Goal: Check status: Check status

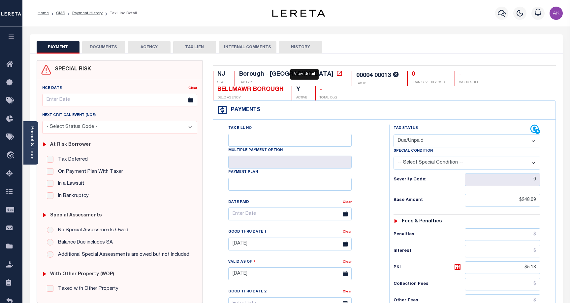
select select "DUE"
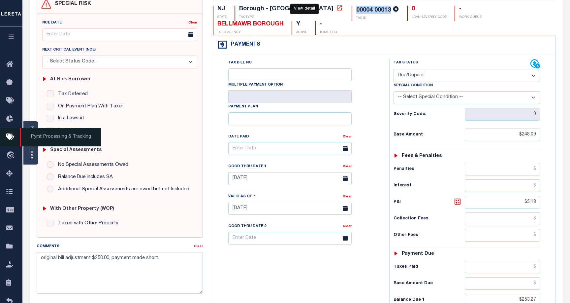
scroll to position [65, 0]
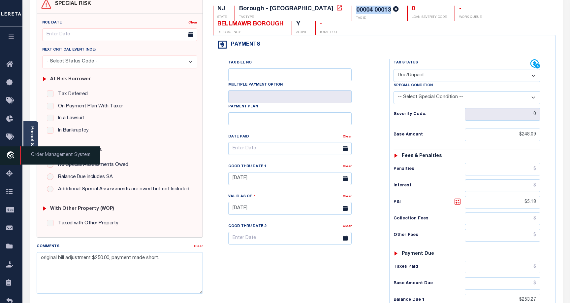
click at [10, 155] on icon "travel_explore" at bounding box center [11, 155] width 11 height 9
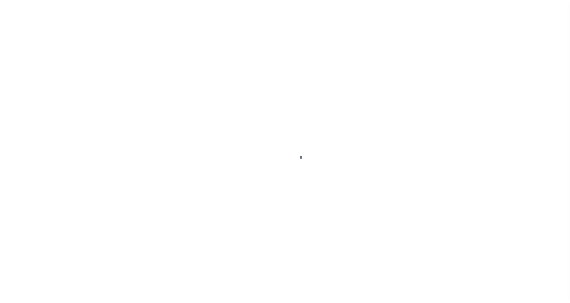
scroll to position [19, 0]
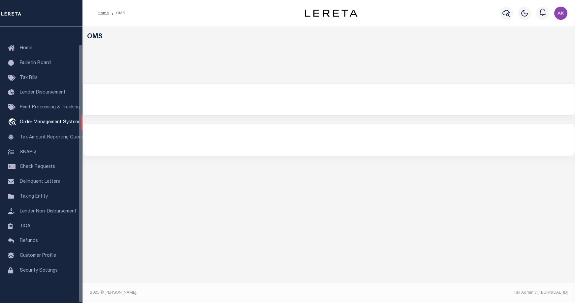
select select "200"
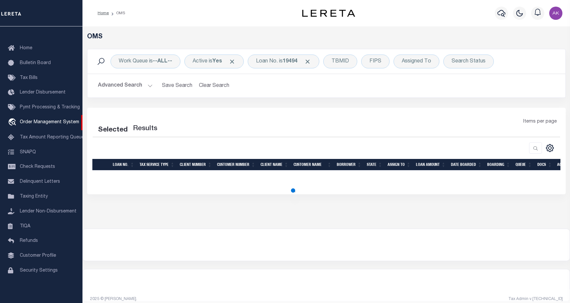
select select "200"
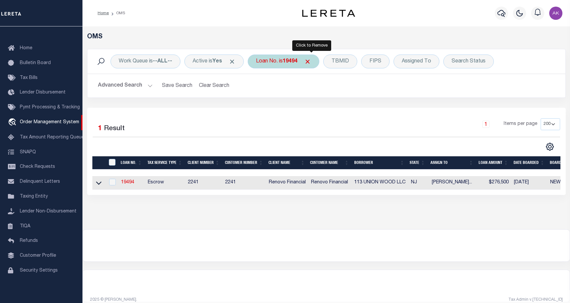
click at [311, 61] on span "Click to Remove" at bounding box center [307, 61] width 7 height 7
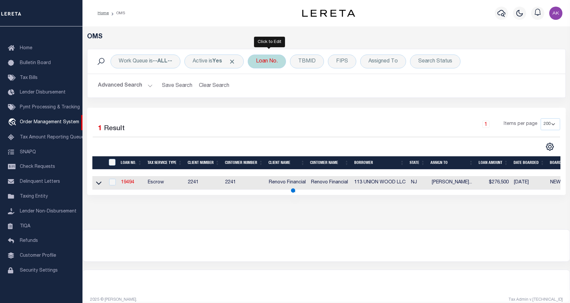
click at [273, 63] on div "Loan No." at bounding box center [267, 61] width 38 height 14
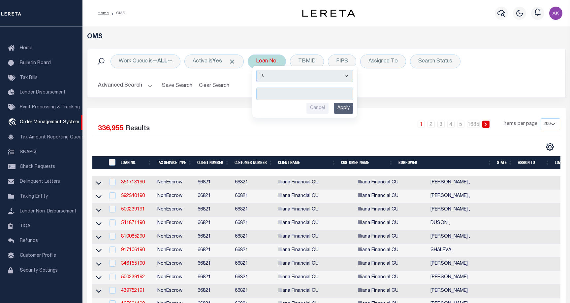
click at [273, 93] on input "text" at bounding box center [304, 93] width 97 height 13
type input "10021669"
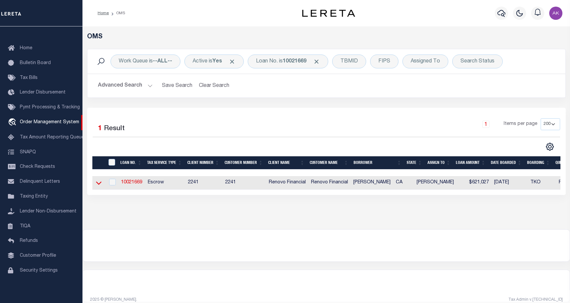
click at [98, 182] on icon at bounding box center [99, 182] width 6 height 7
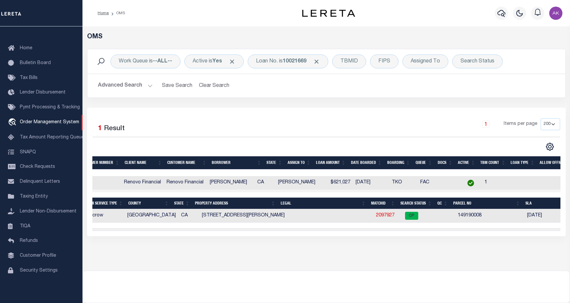
scroll to position [0, 150]
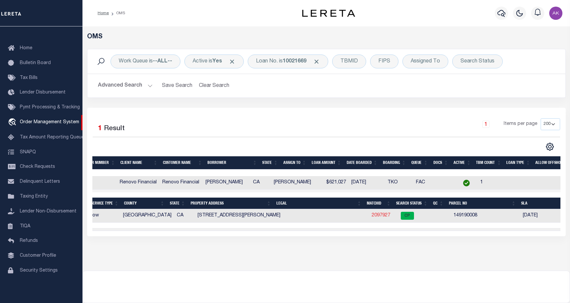
click at [373, 216] on link "2097927" at bounding box center [381, 215] width 18 height 5
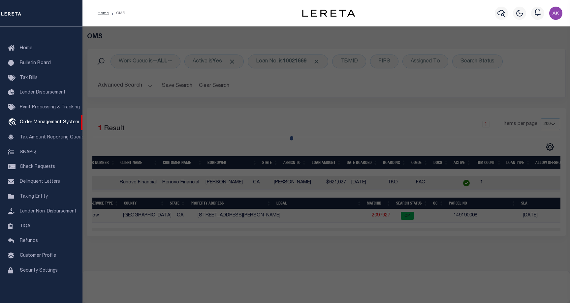
checkbox input "false"
select select "CP"
select select
type input "10945 CAMPBELL AVE"
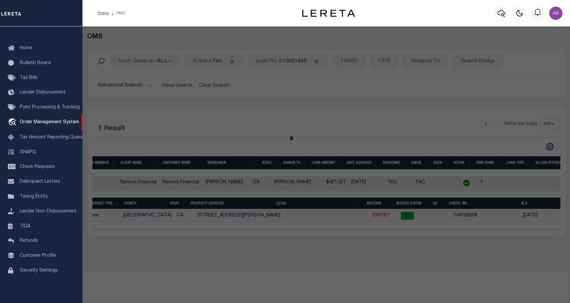
checkbox input "false"
type input "RIVERSIDE, CA"
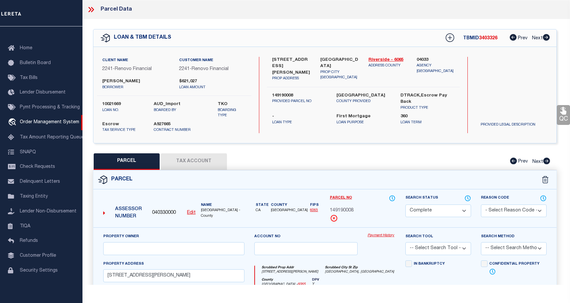
click at [377, 236] on link "Payment History" at bounding box center [382, 236] width 28 height 6
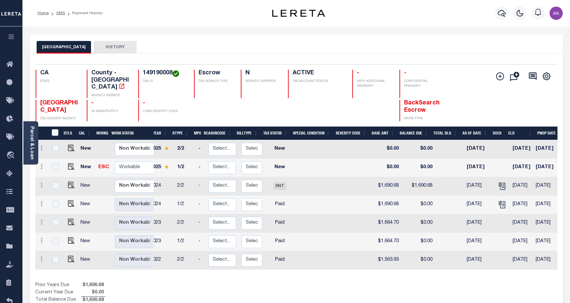
scroll to position [0, 52]
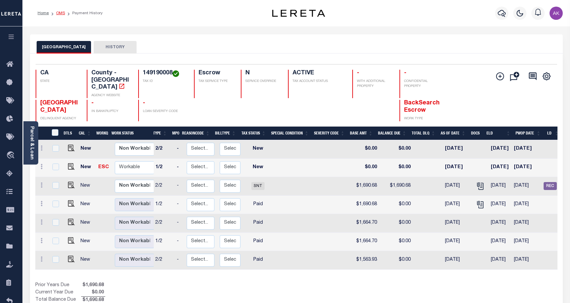
click at [59, 13] on link "OMS" at bounding box center [60, 13] width 9 height 4
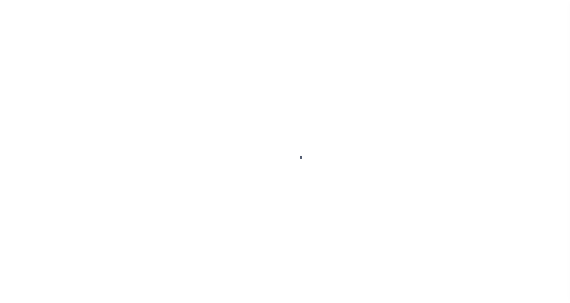
scroll to position [19, 0]
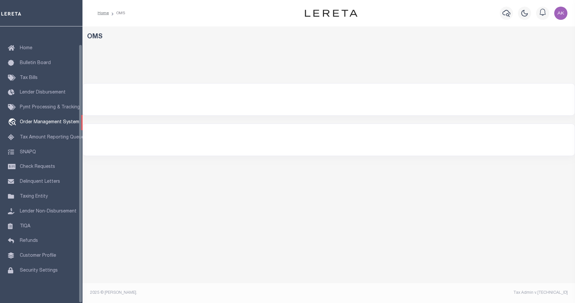
select select "200"
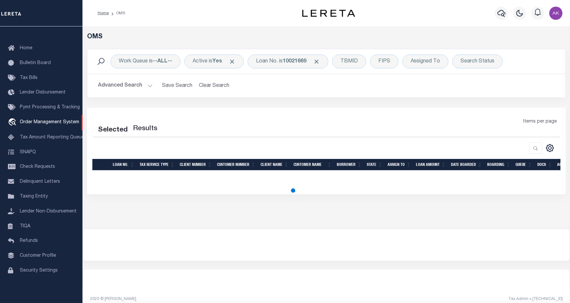
select select "200"
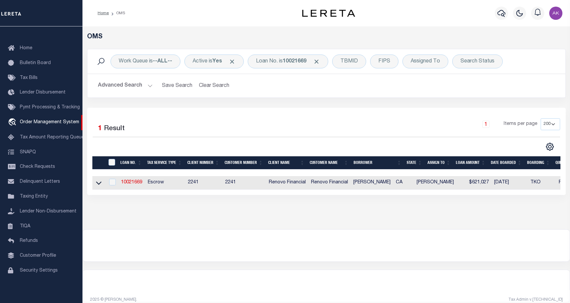
click at [102, 184] on link at bounding box center [99, 182] width 8 height 5
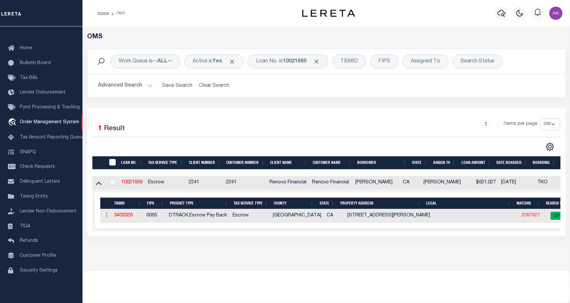
click at [524, 215] on link "2097927" at bounding box center [531, 215] width 18 height 5
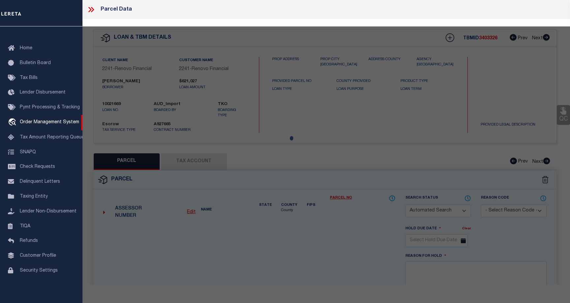
checkbox input "false"
select select "CP"
select select
type input "10945 CAMPBELL AVE"
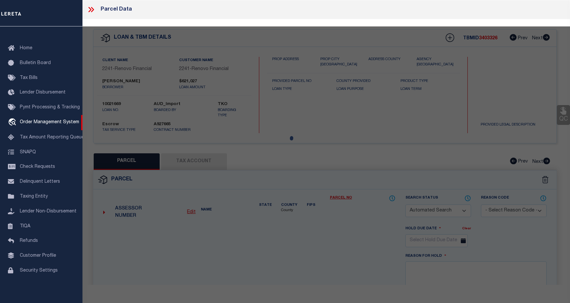
checkbox input "false"
type input "RIVERSIDE, CA"
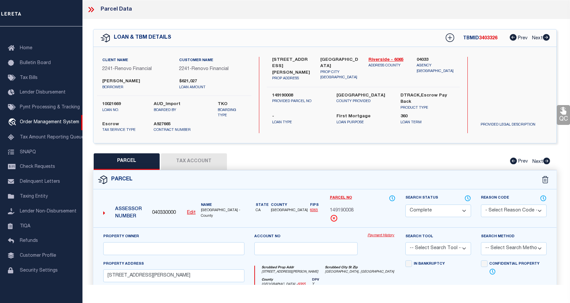
click at [379, 236] on link "Payment History" at bounding box center [382, 236] width 28 height 6
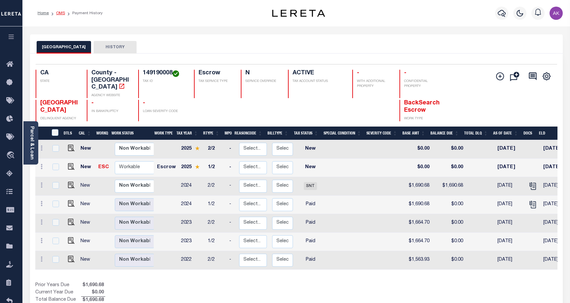
click at [59, 11] on link "OMS" at bounding box center [60, 13] width 9 height 4
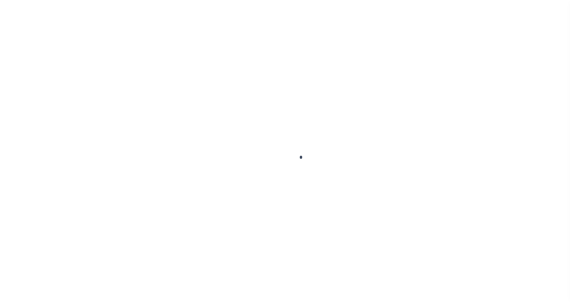
scroll to position [19, 0]
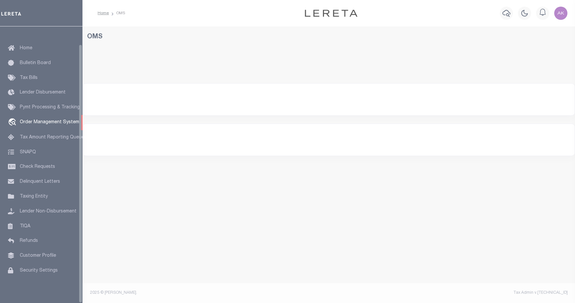
select select "200"
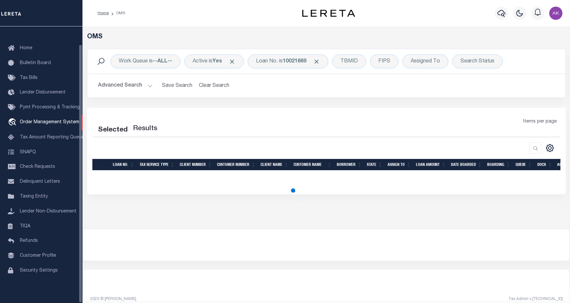
select select "200"
